Goal: Task Accomplishment & Management: Manage account settings

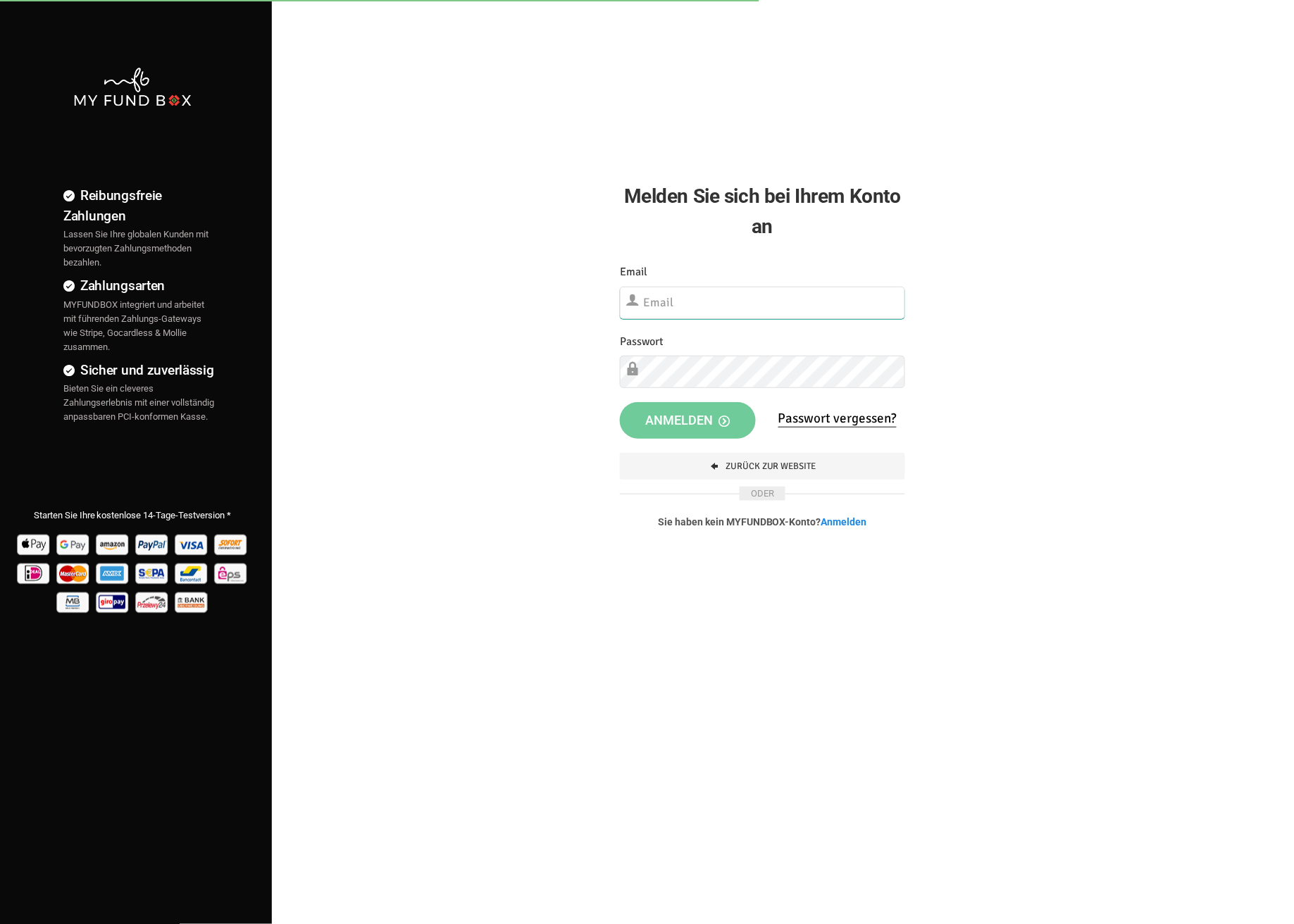
type input "fzgueven@musaid.de"
click at [670, 414] on span "Anmelden" at bounding box center [688, 420] width 85 height 14
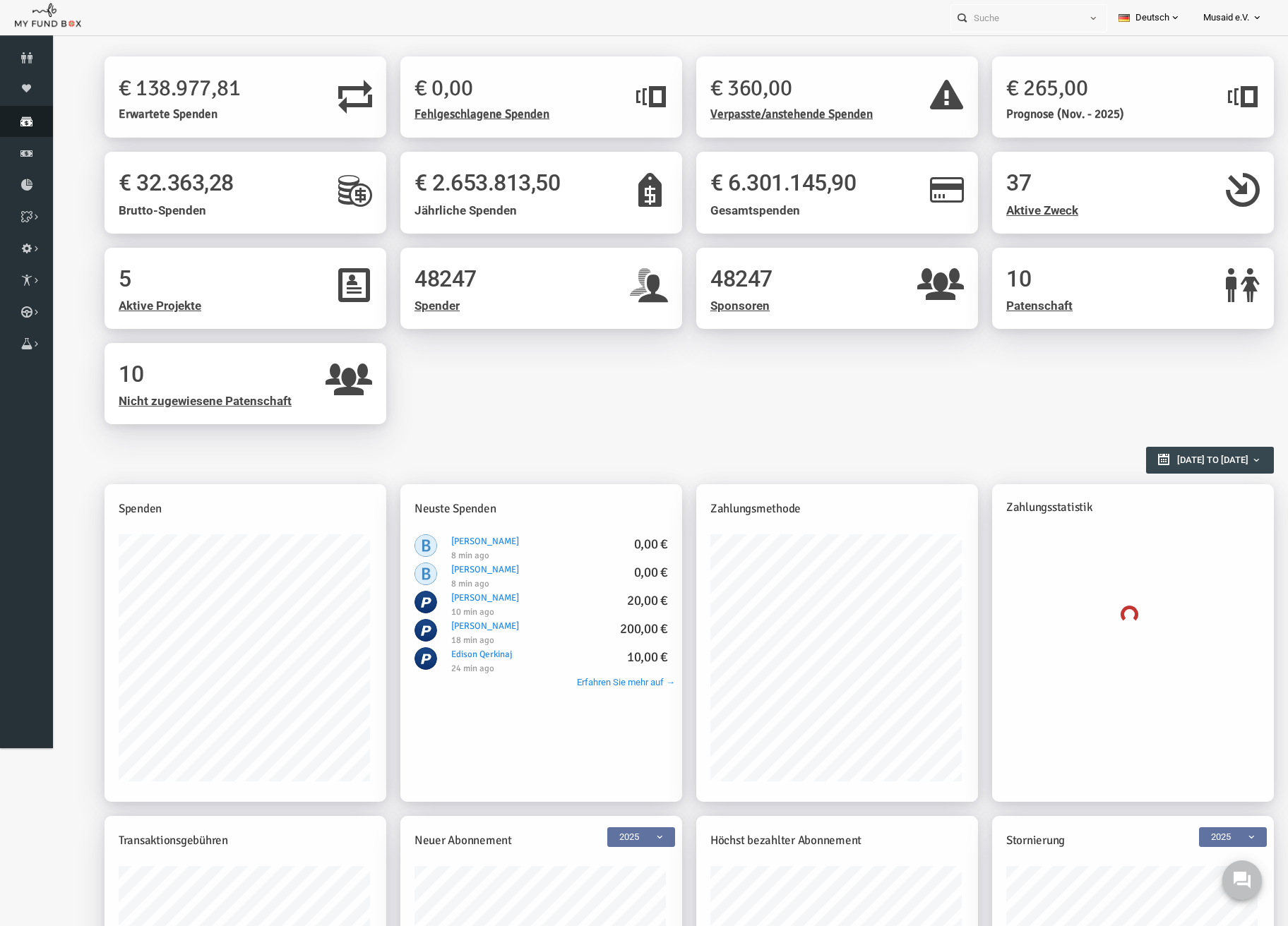
click at [21, 118] on icon at bounding box center [26, 121] width 53 height 12
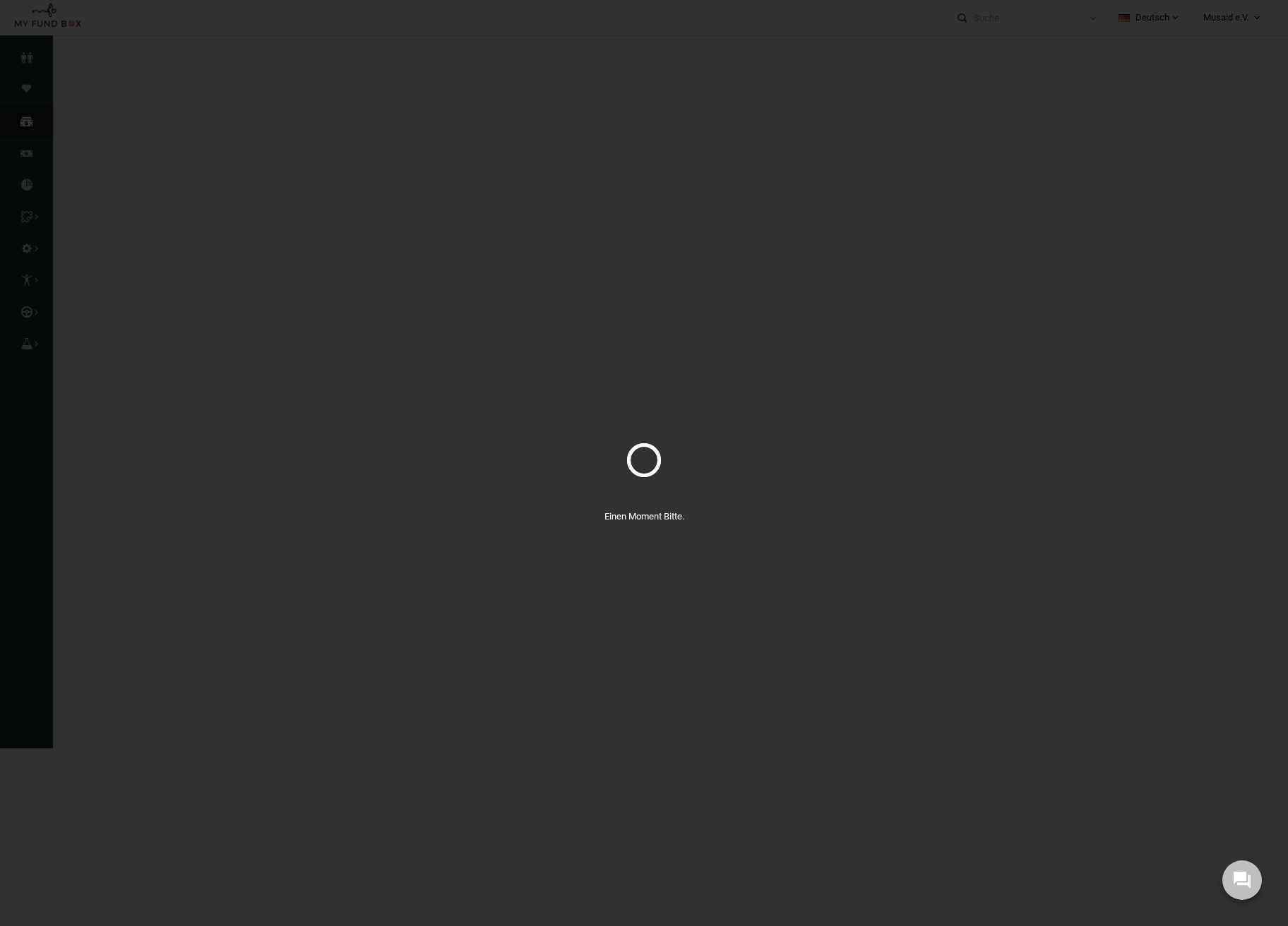
select select "100"
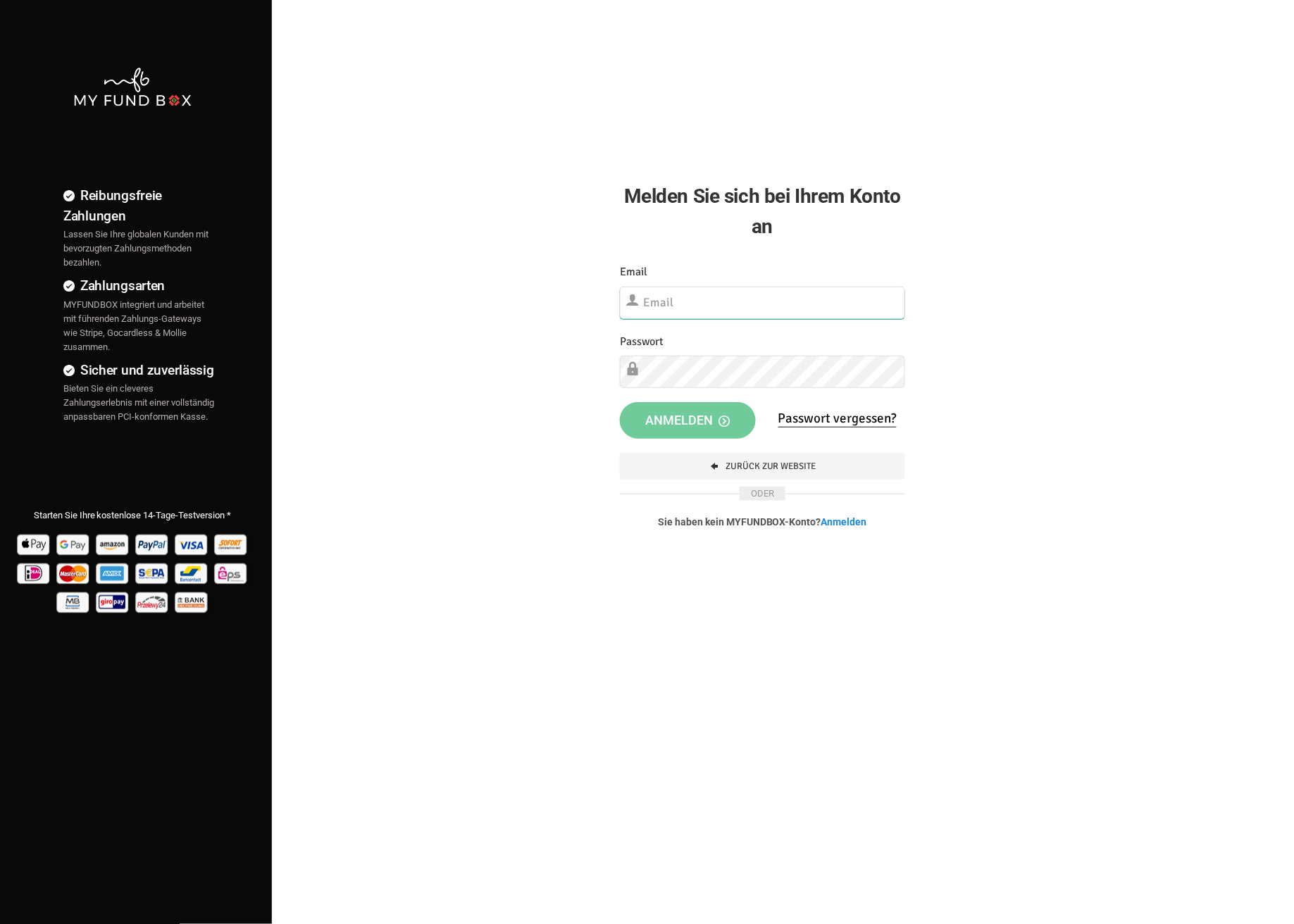
type input "[EMAIL_ADDRESS][DOMAIN_NAME]"
click at [663, 424] on span "Anmelden" at bounding box center [688, 420] width 85 height 14
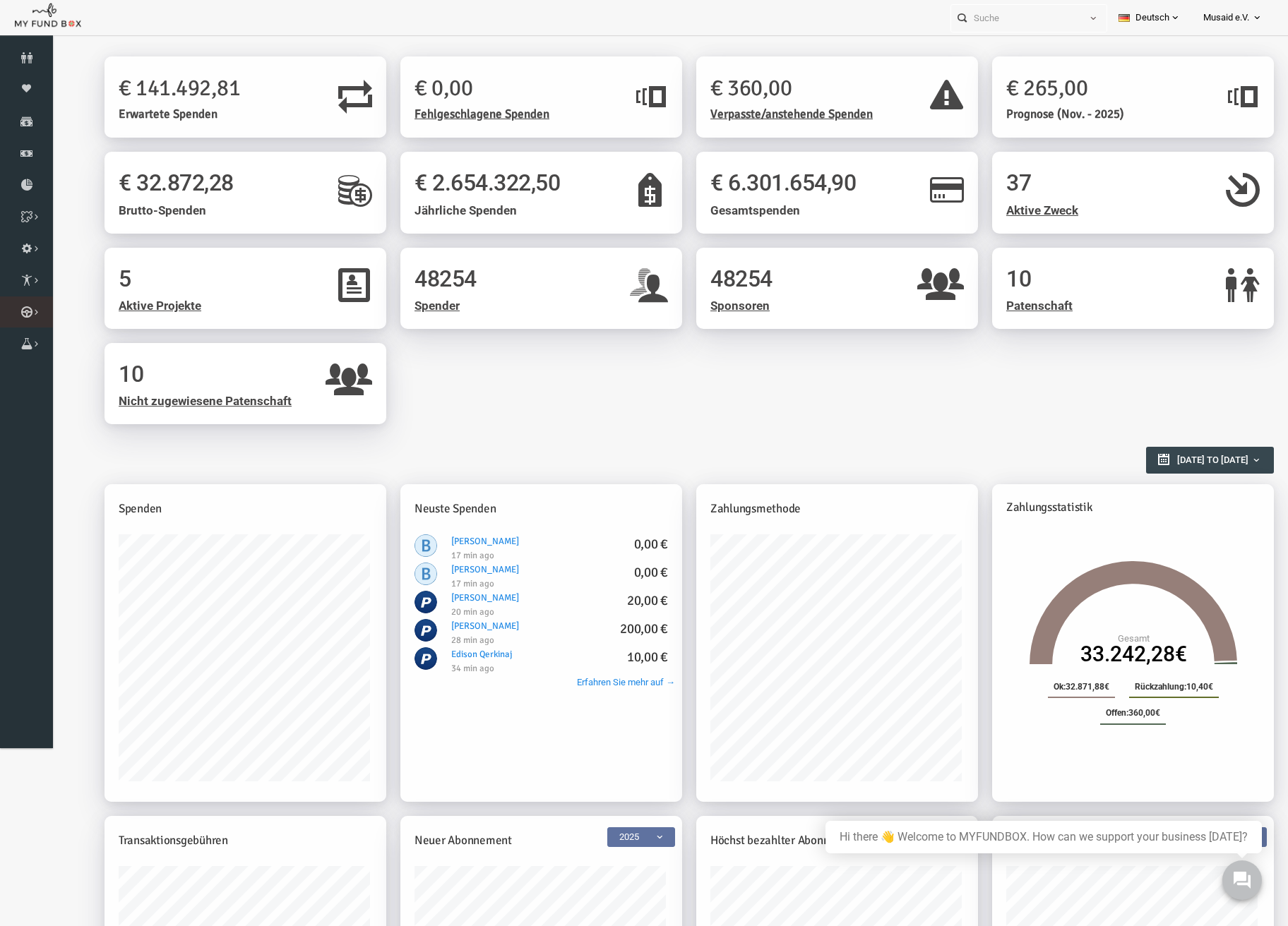
click at [0, 0] on link "Kurban Liste" at bounding box center [0, 0] width 0 height 0
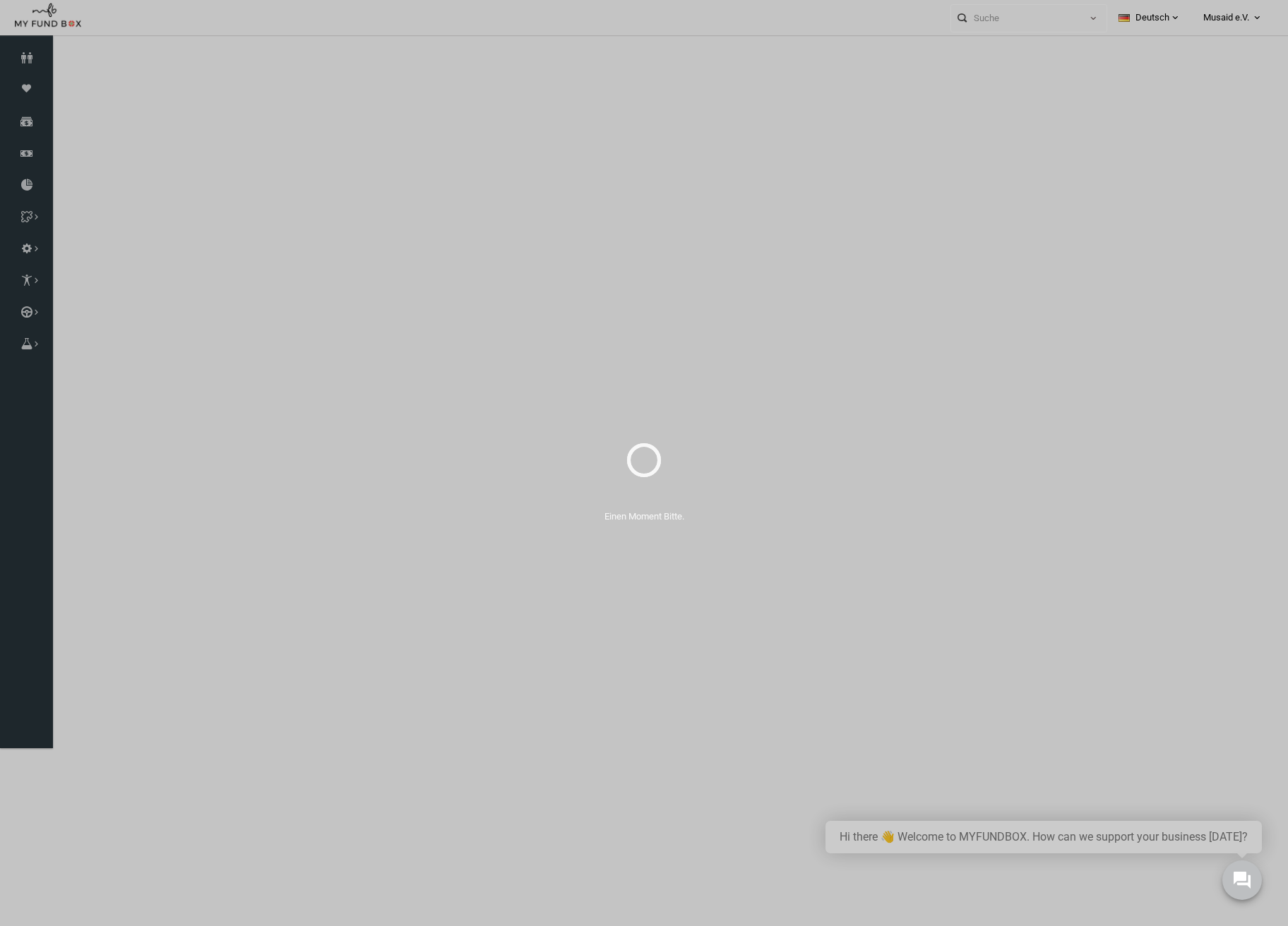
select select "100"
